Goal: Browse casually: Explore the website without a specific task or goal

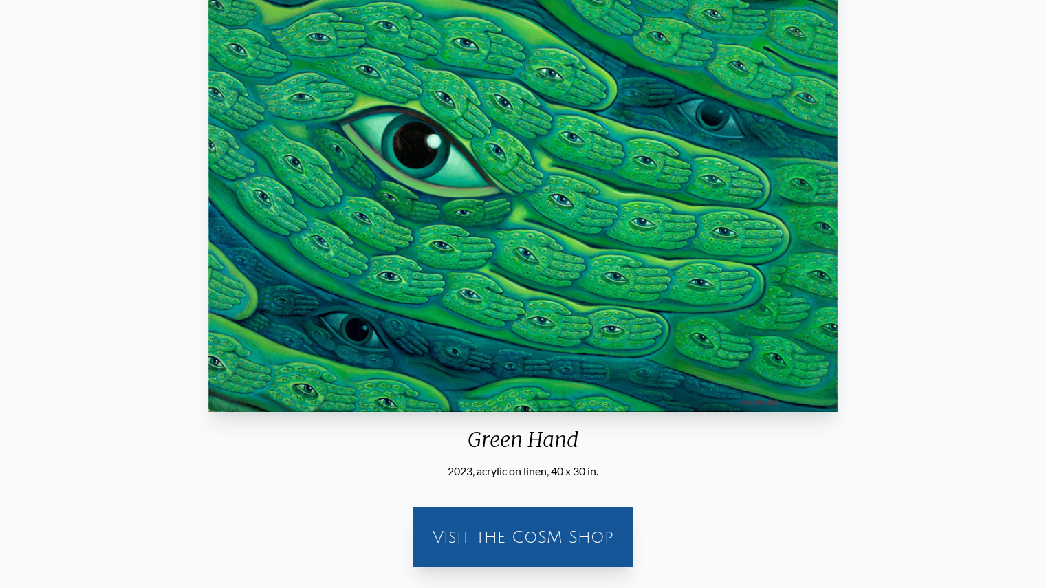
scroll to position [187, 0]
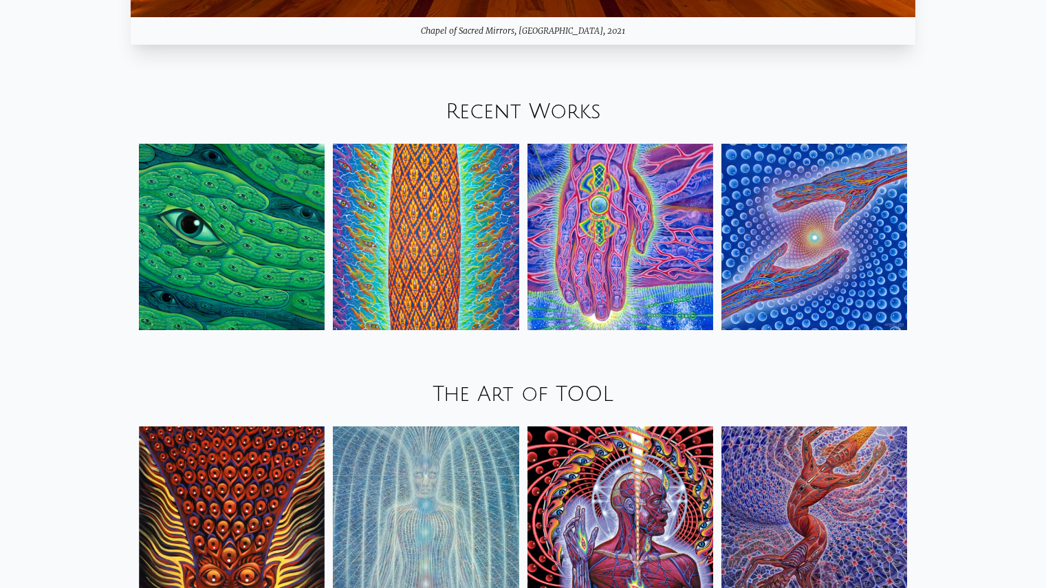
scroll to position [1736, 0]
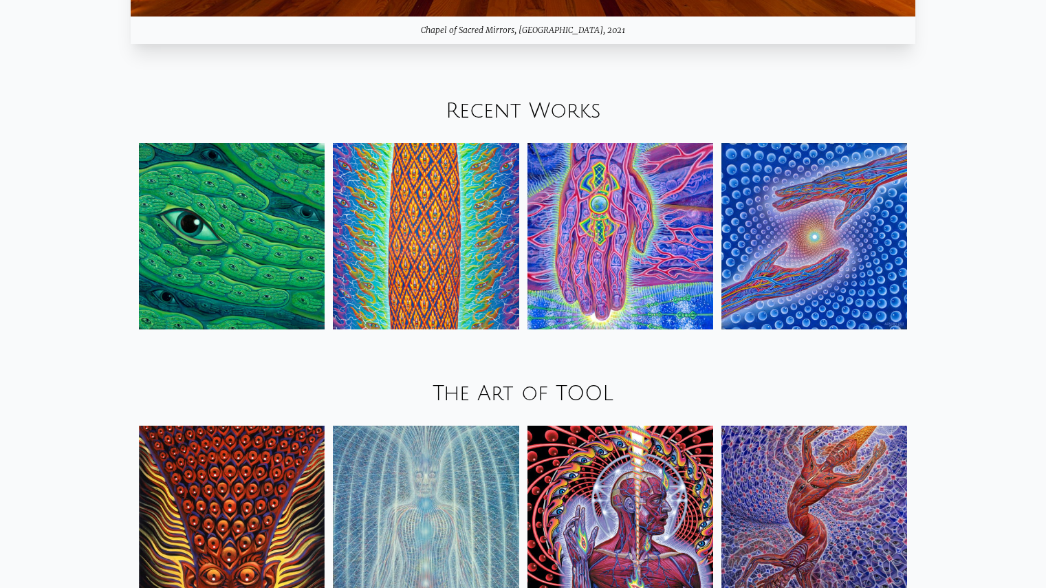
click at [475, 250] on img at bounding box center [426, 236] width 186 height 186
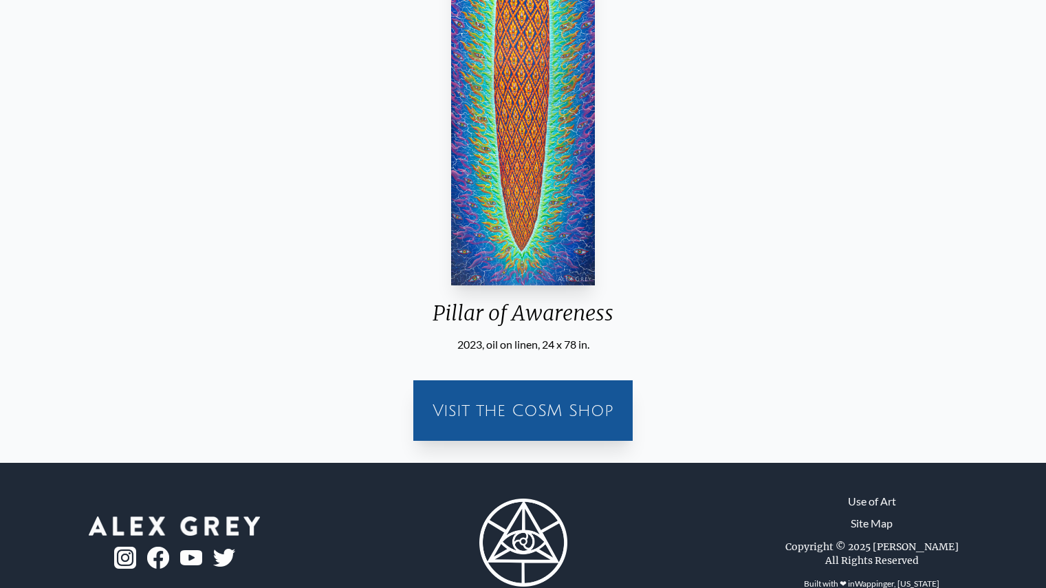
scroll to position [350, 0]
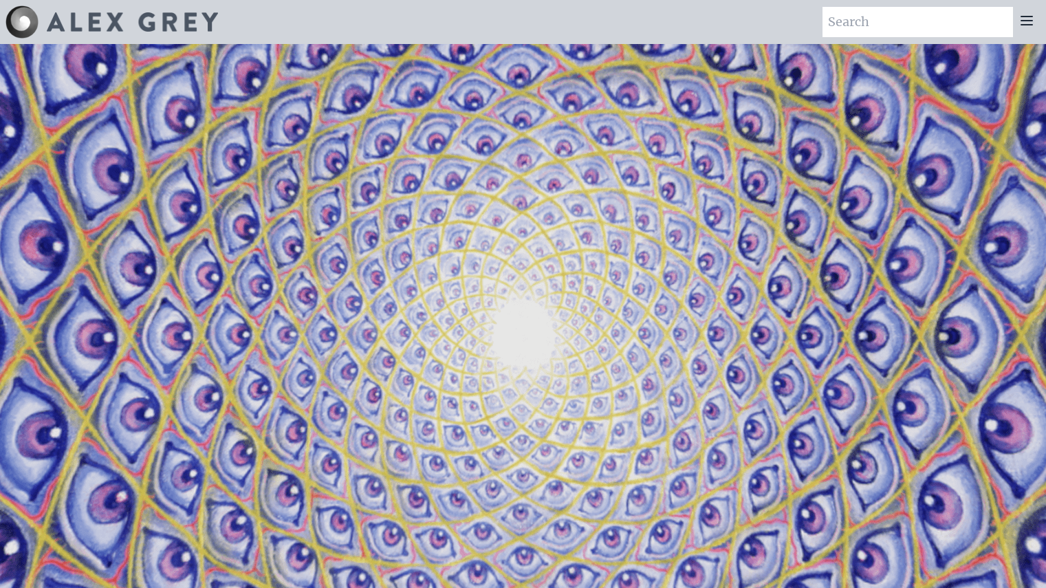
scroll to position [1737, 0]
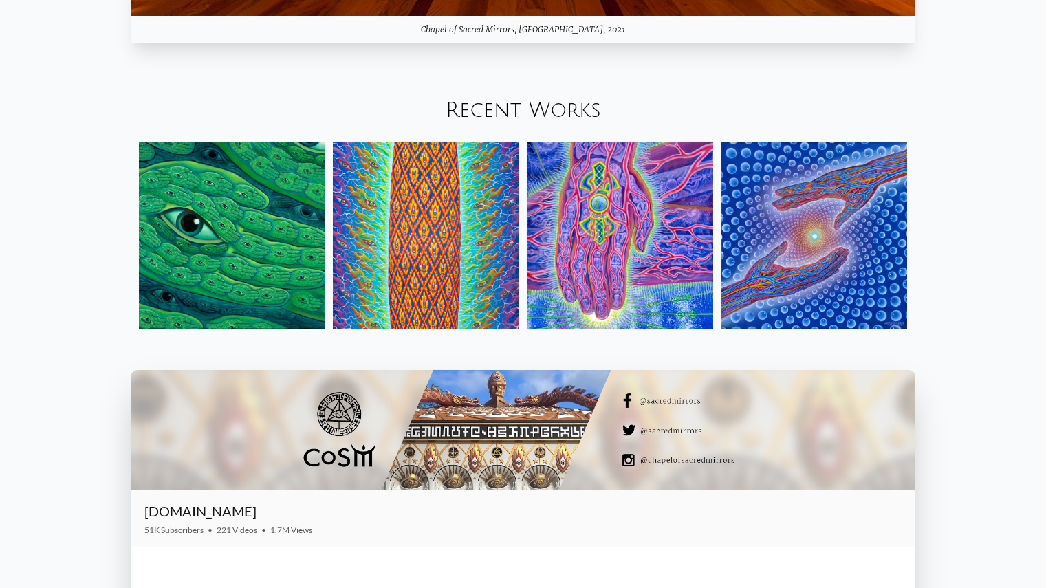
click at [607, 289] on img at bounding box center [620, 235] width 186 height 186
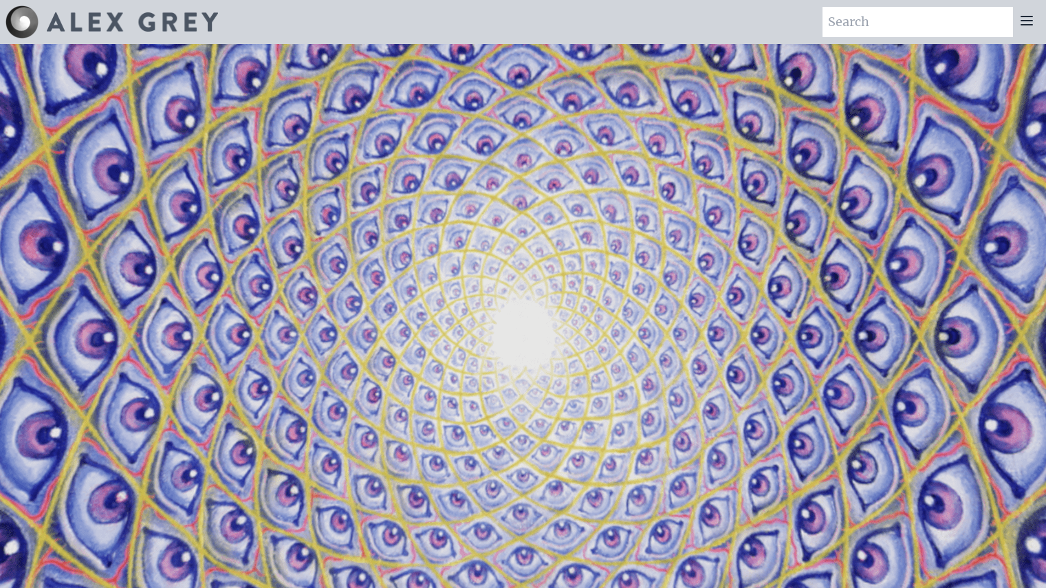
scroll to position [1737, 0]
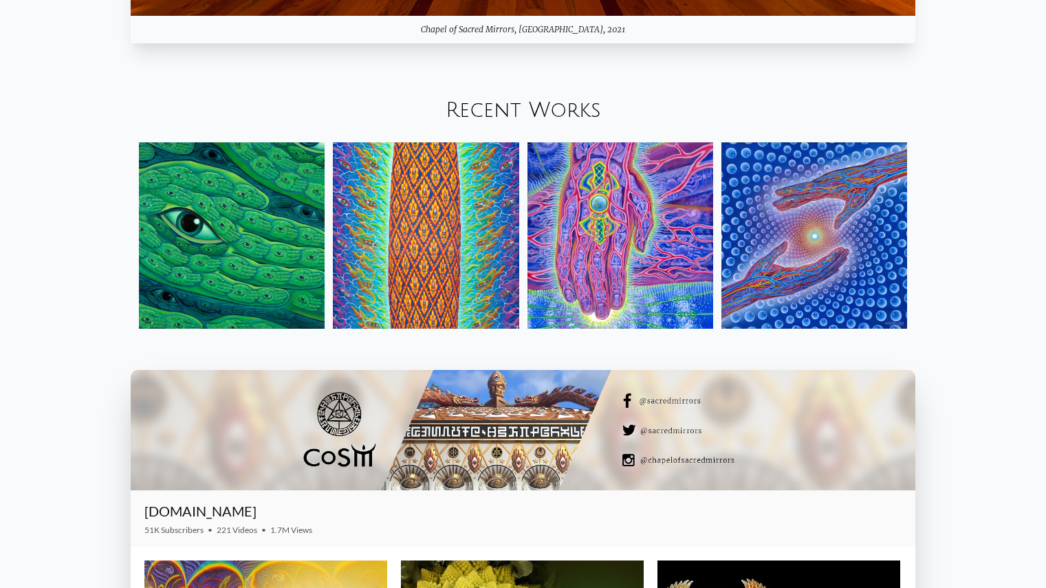
click at [799, 237] on img at bounding box center [814, 235] width 186 height 186
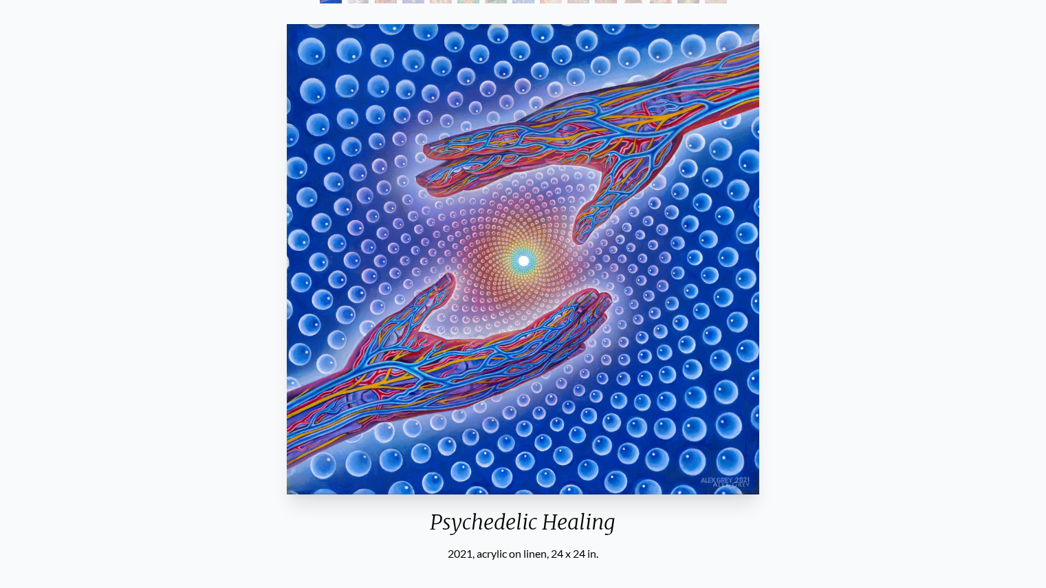
scroll to position [109, 0]
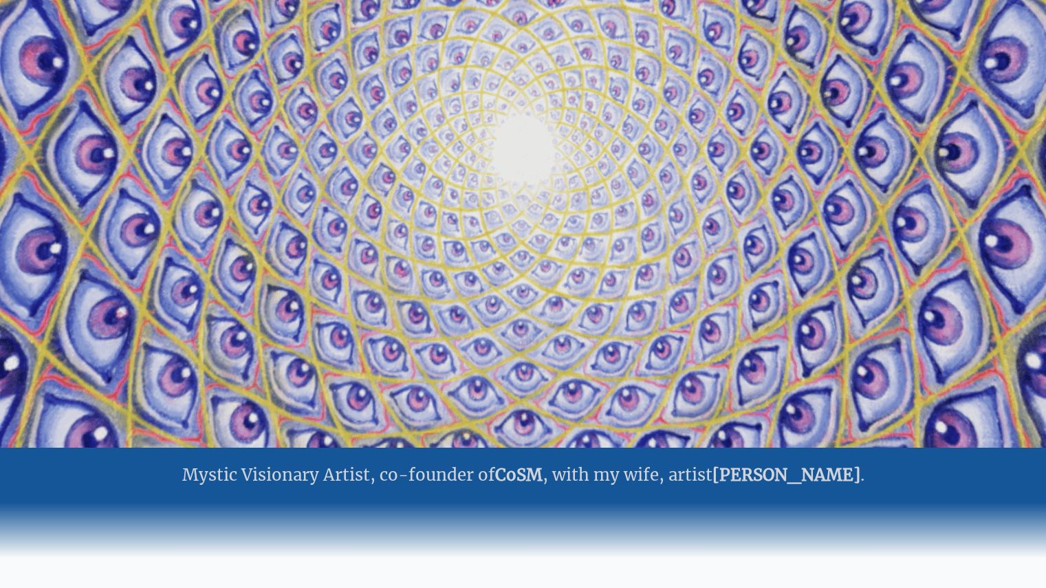
scroll to position [192, 0]
